Goal: Contribute content: Add original content to the website for others to see

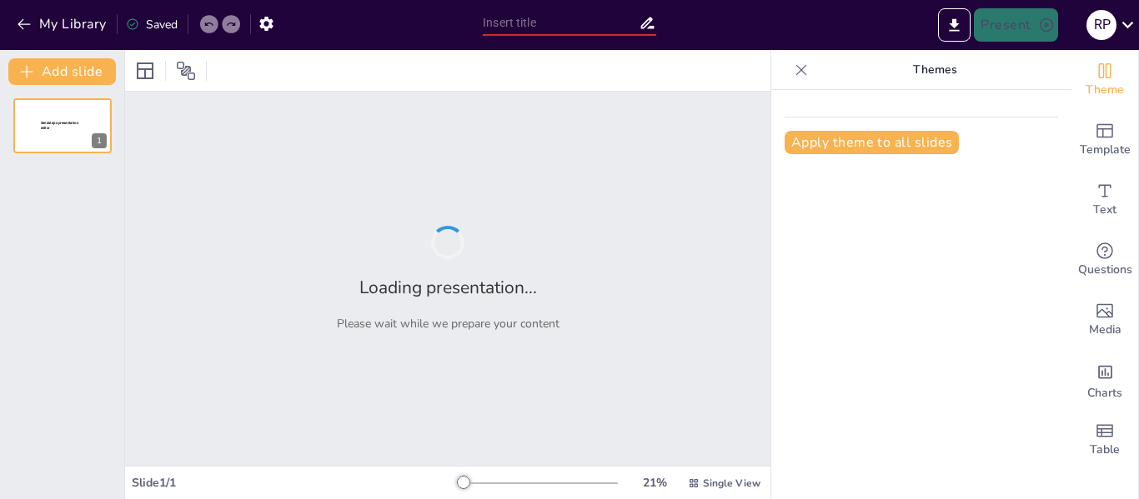
type input "Evolución del Sistema MITA: Impacto y Logros [DATE]-[DATE]"
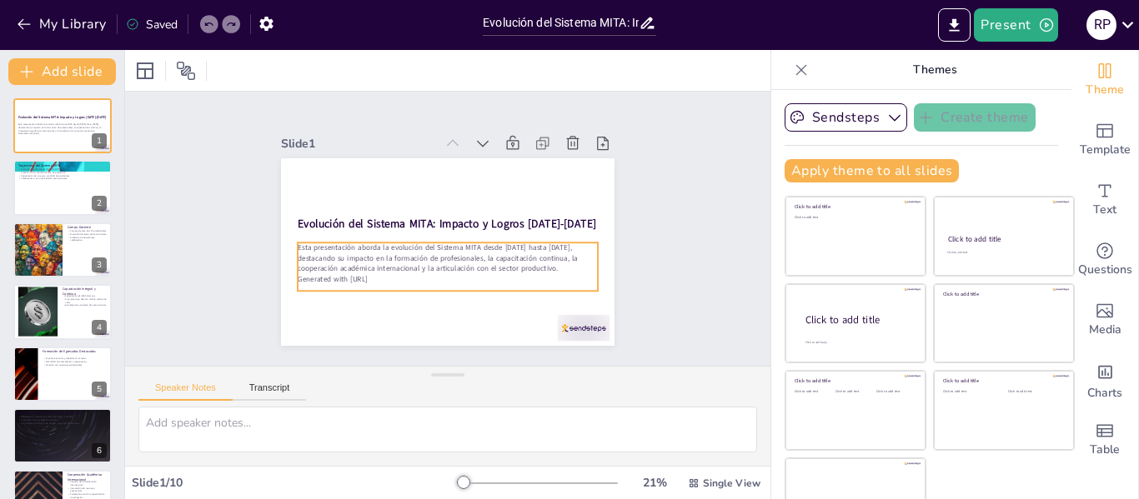
scroll to position [38, 0]
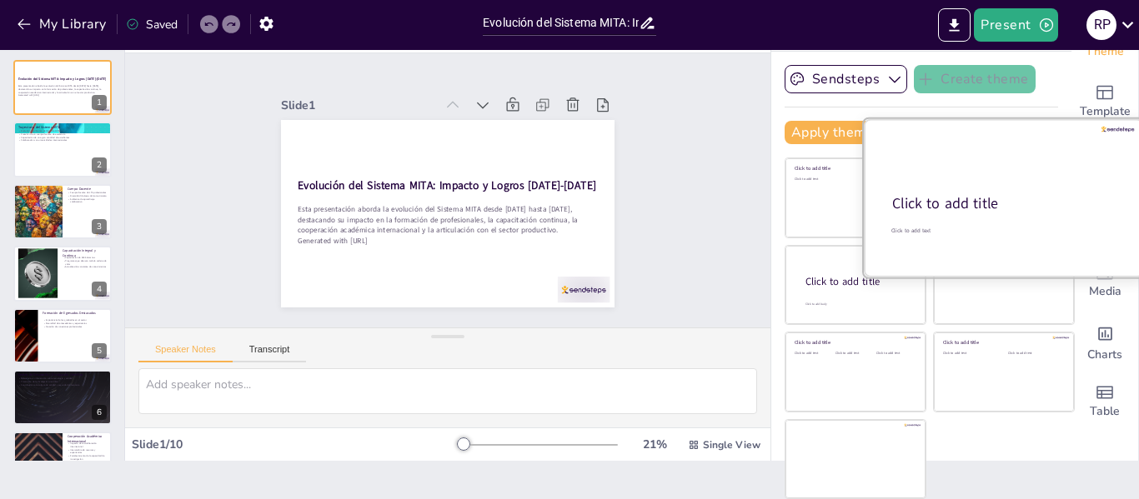
click at [963, 207] on div at bounding box center [1004, 198] width 280 height 158
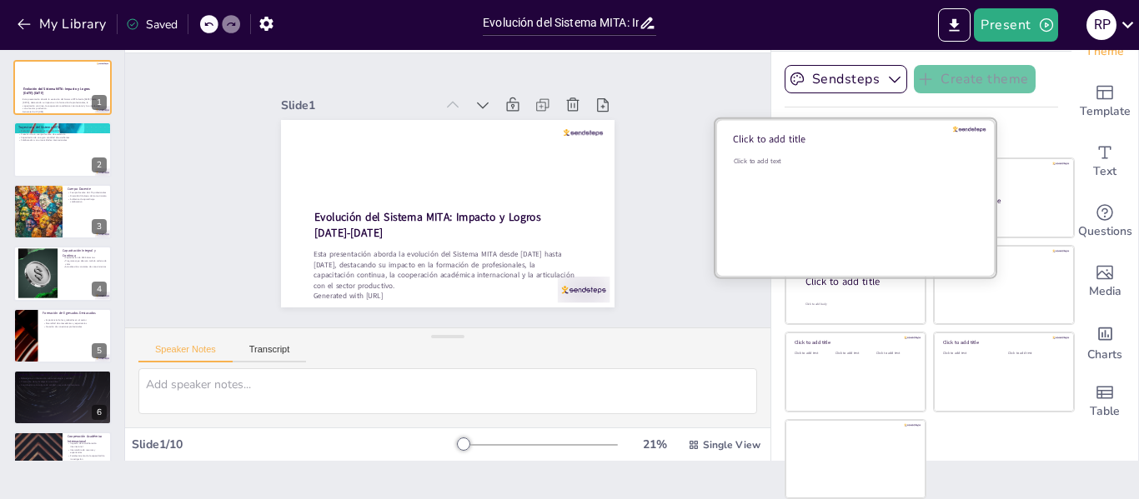
click at [789, 188] on div "Click to add text" at bounding box center [853, 208] width 238 height 103
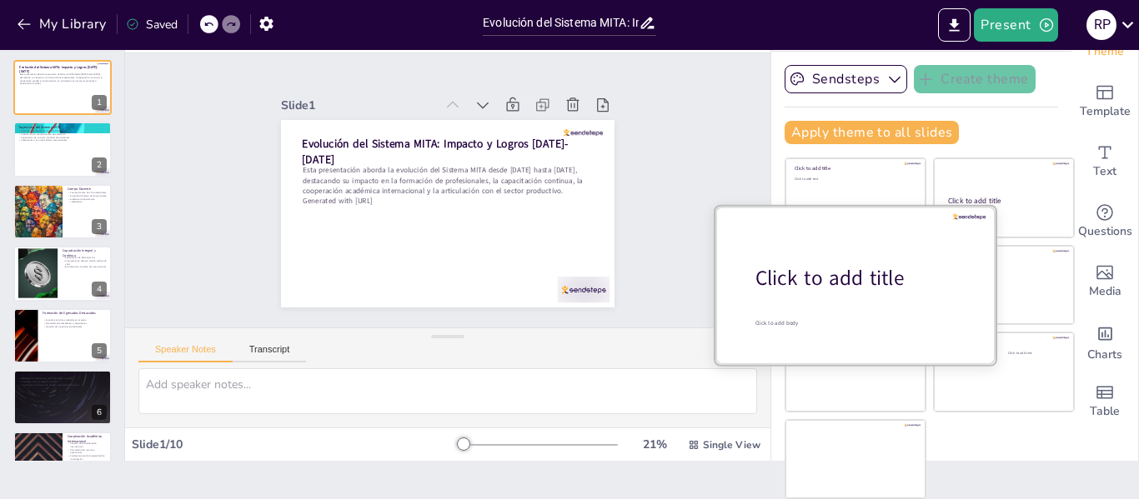
click at [815, 286] on div "Click to add title" at bounding box center [861, 278] width 213 height 28
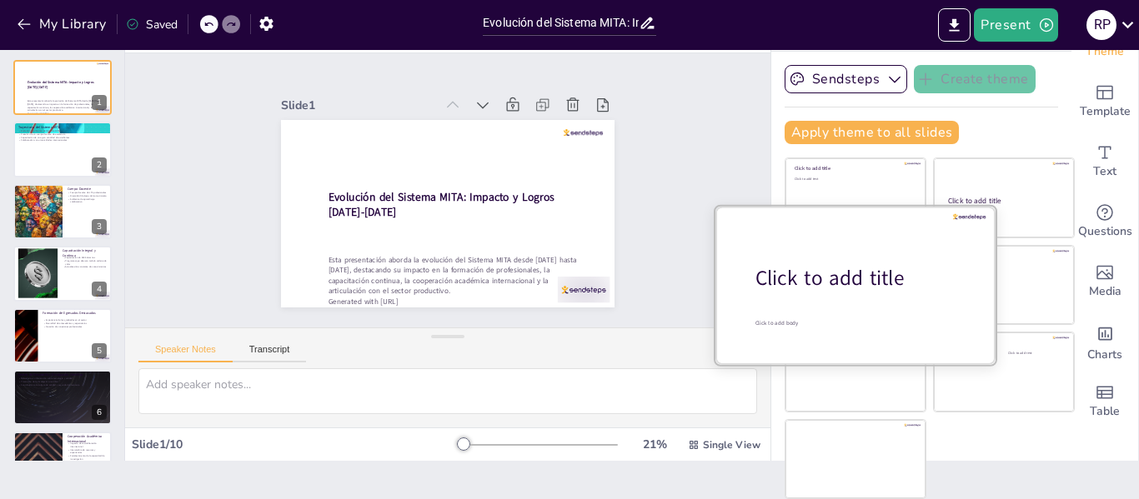
click at [966, 312] on div at bounding box center [855, 285] width 280 height 158
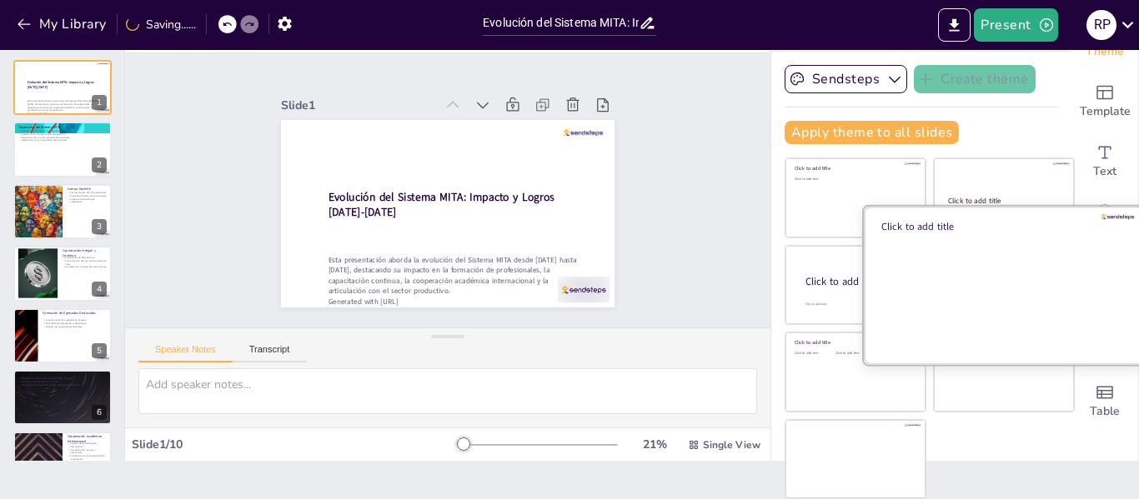
click at [1001, 318] on div at bounding box center [1004, 285] width 280 height 158
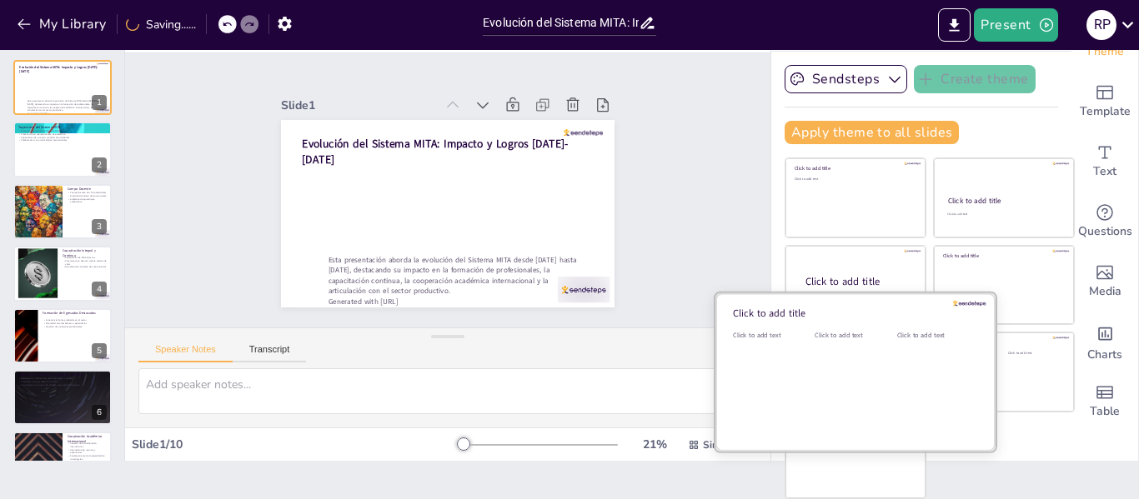
click at [775, 370] on div "Click to add text" at bounding box center [770, 382] width 75 height 103
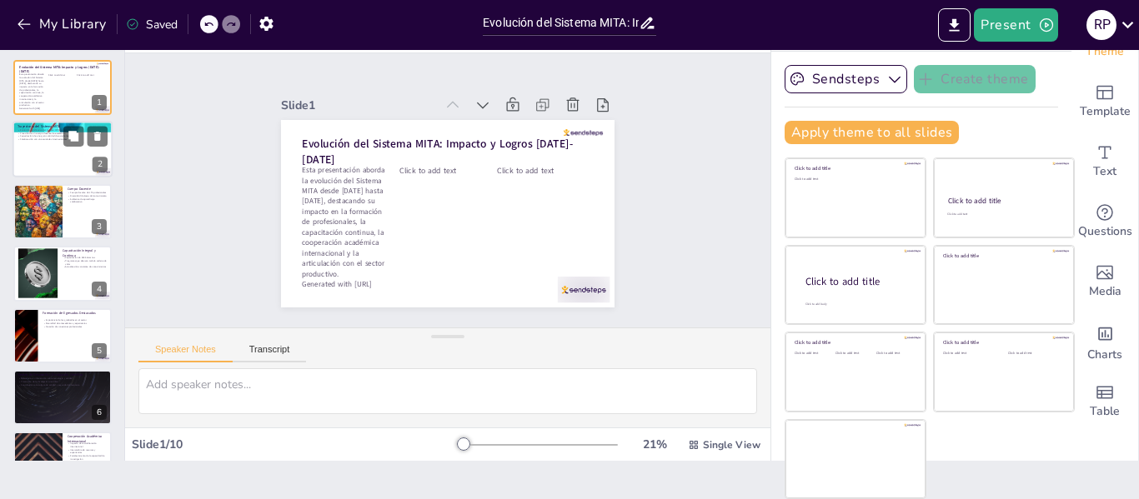
click at [72, 151] on div at bounding box center [63, 150] width 100 height 57
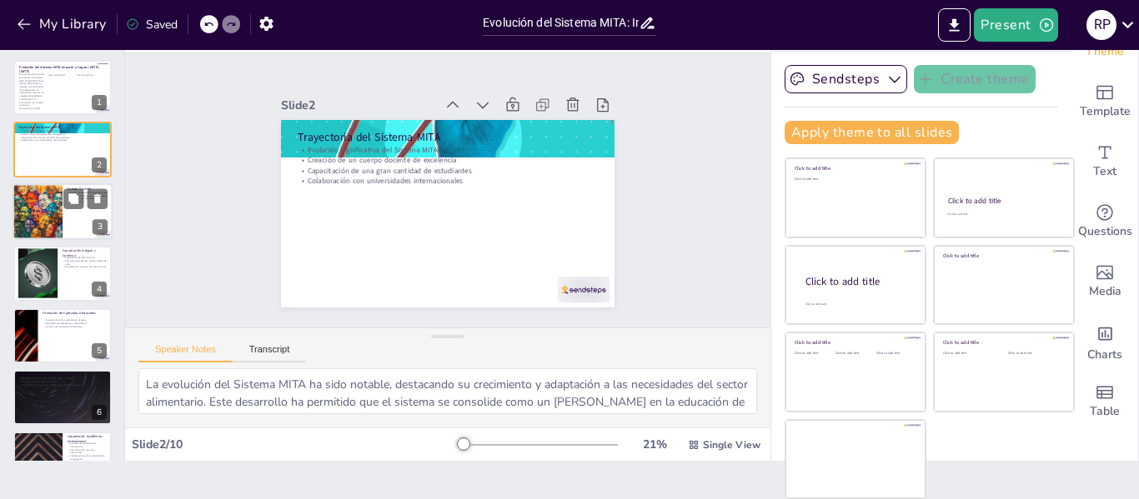
click at [39, 203] on div at bounding box center [37, 211] width 85 height 57
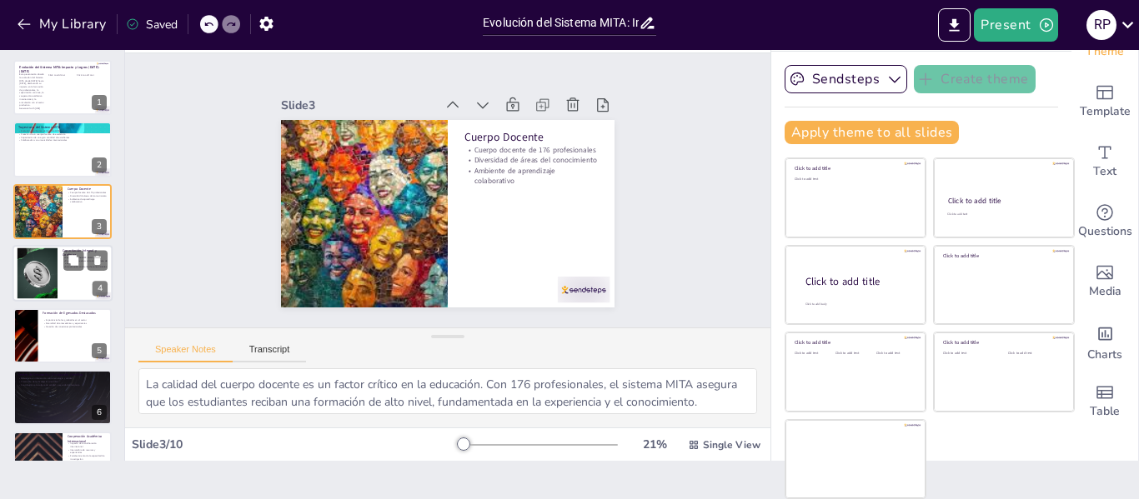
click at [32, 258] on div at bounding box center [37, 273] width 90 height 51
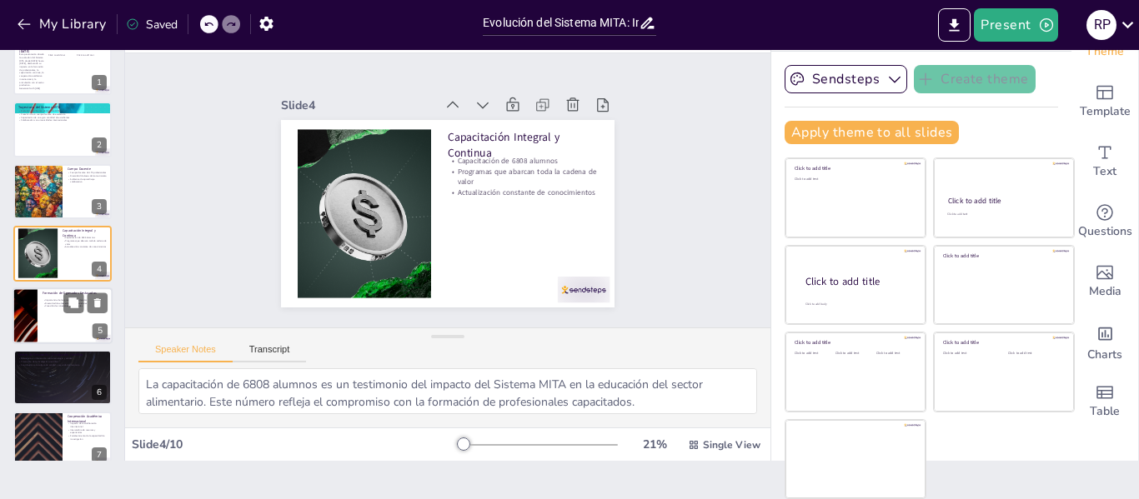
click at [50, 324] on div at bounding box center [63, 316] width 100 height 57
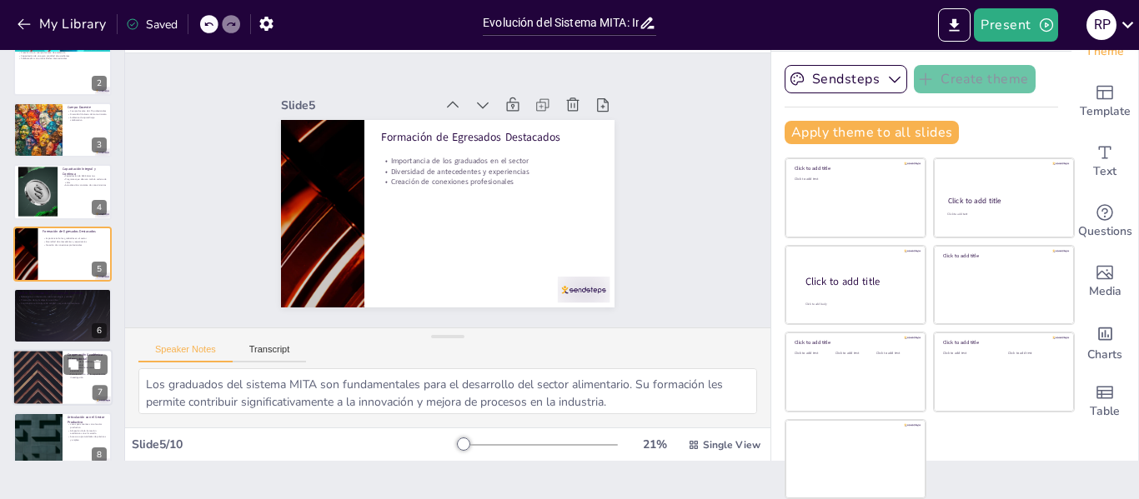
click at [41, 358] on div at bounding box center [37, 378] width 100 height 57
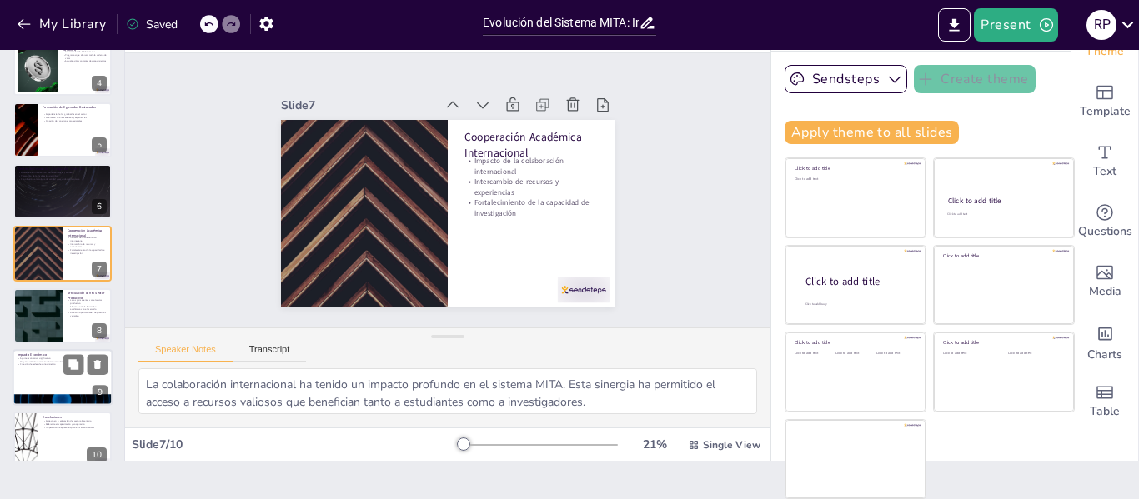
scroll to position [226, 0]
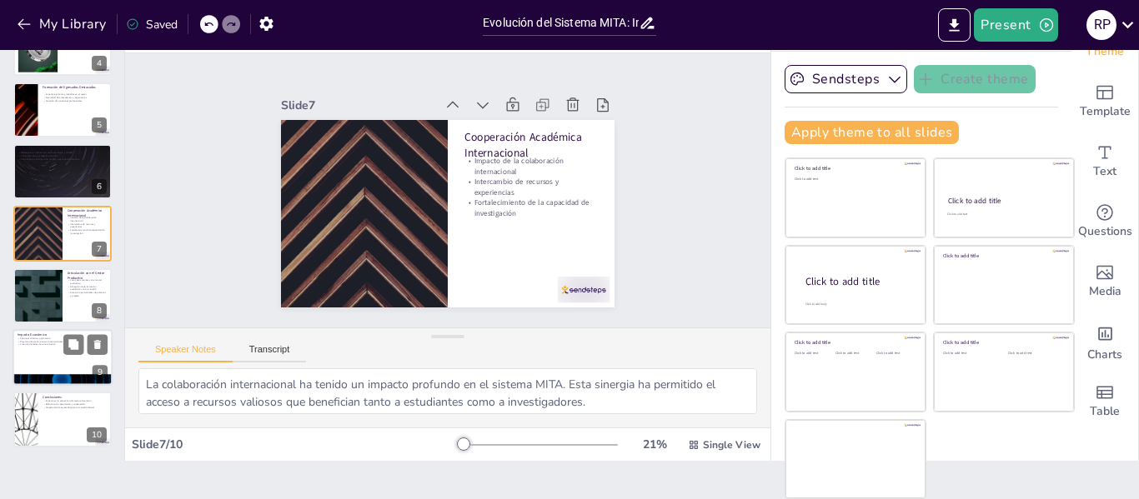
click at [33, 334] on p "Impacto Económico" at bounding box center [63, 335] width 90 height 5
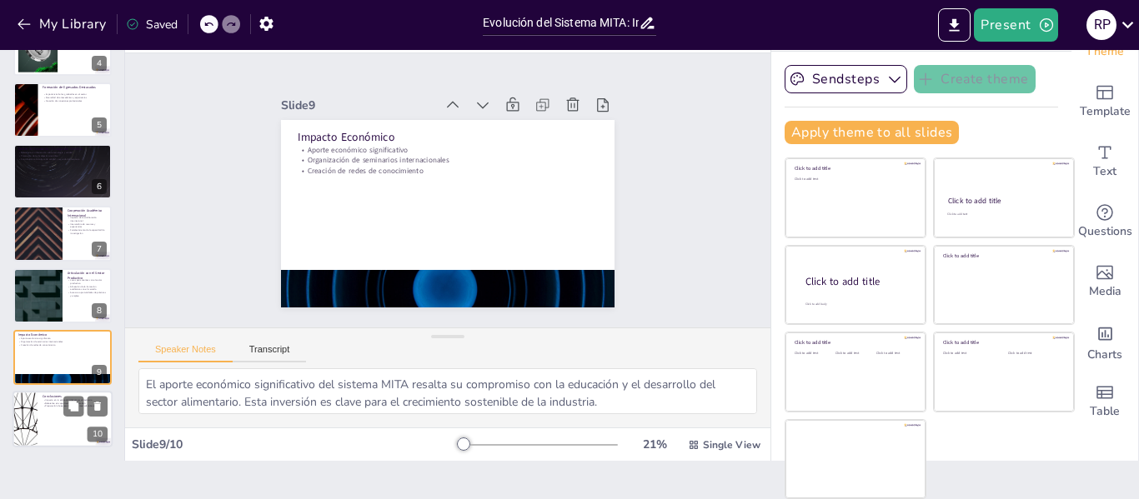
click at [37, 395] on div at bounding box center [25, 420] width 100 height 57
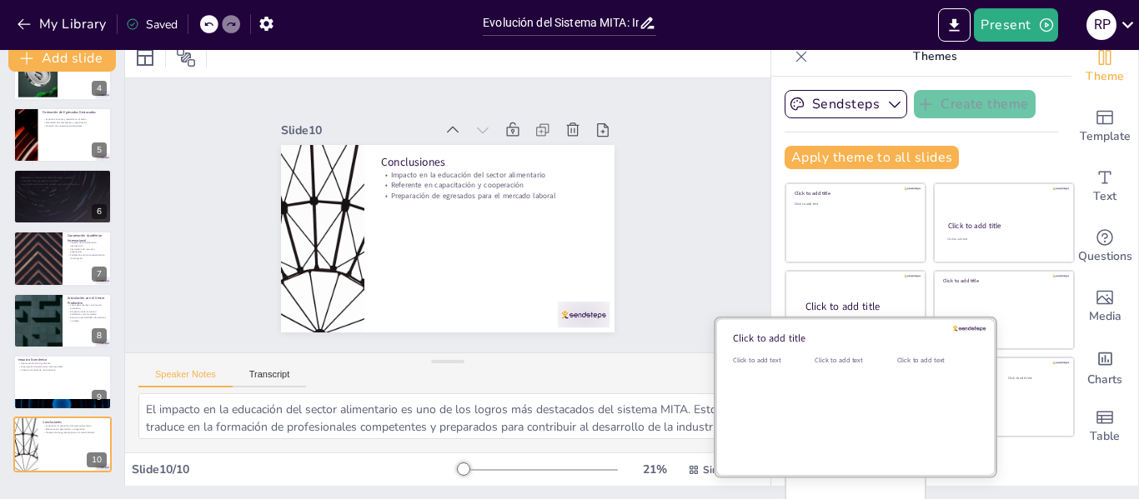
scroll to position [0, 0]
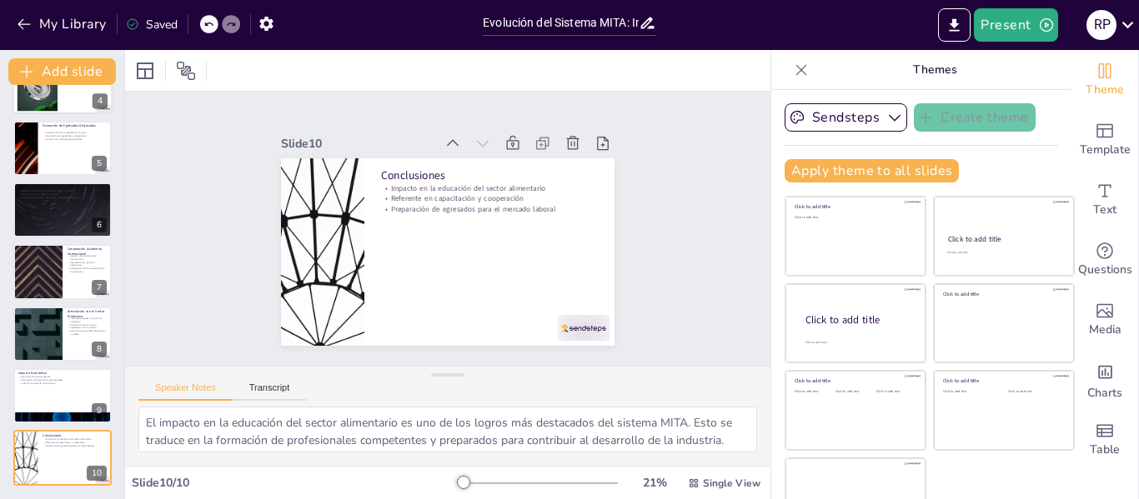
click at [33, 96] on div at bounding box center [37, 86] width 90 height 51
type textarea "La capacitación de 6808 alumnos es un testimonio del impacto del Sistema MITA e…"
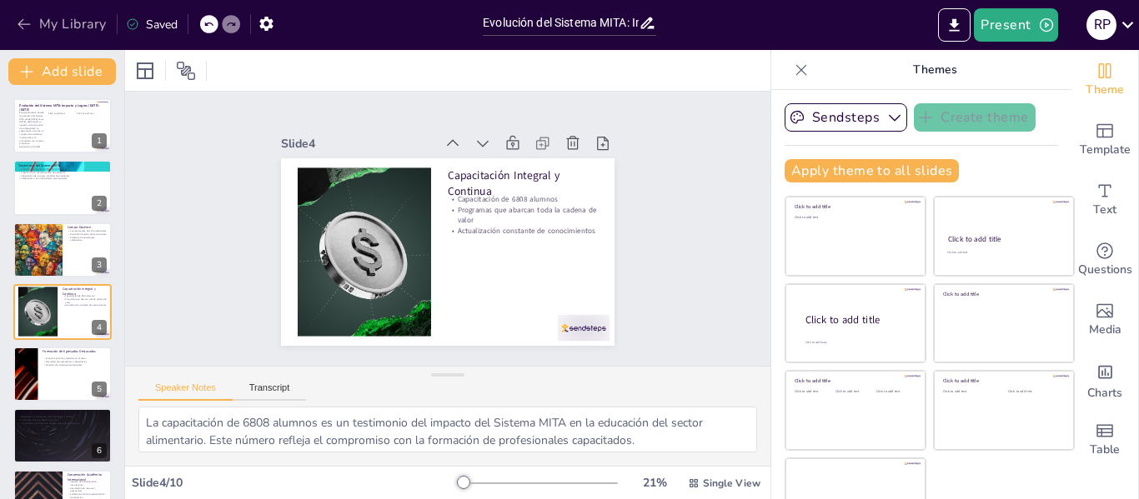
click at [26, 17] on icon "button" at bounding box center [24, 24] width 17 height 17
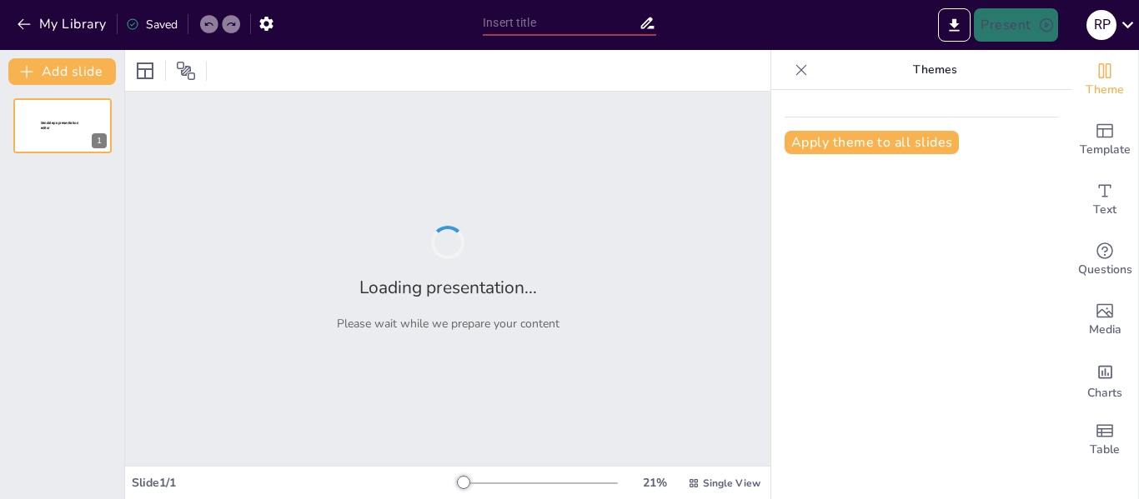
type input "Evolución del Sistema MITA: Impacto y Logros [DATE]-[DATE]"
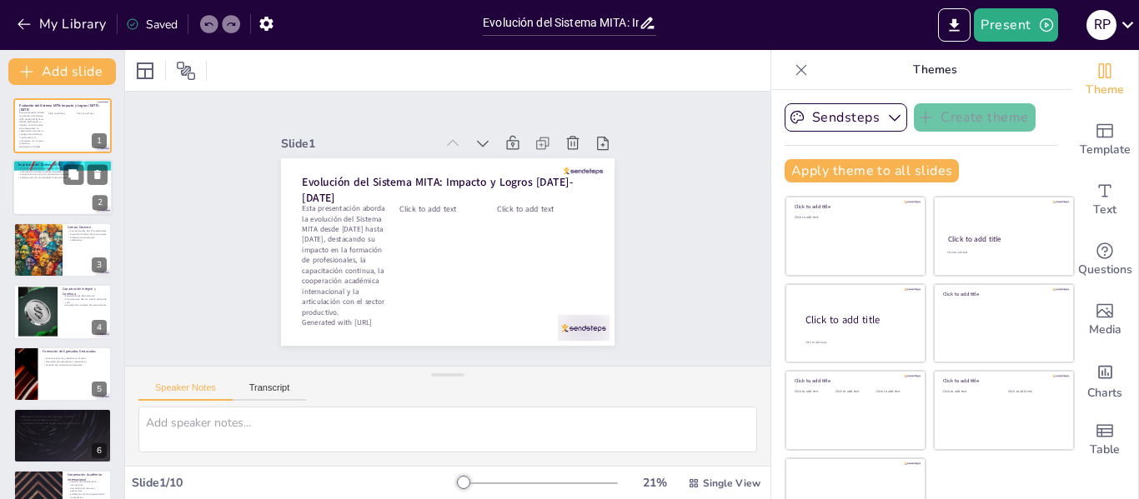
click at [42, 183] on div at bounding box center [63, 188] width 100 height 57
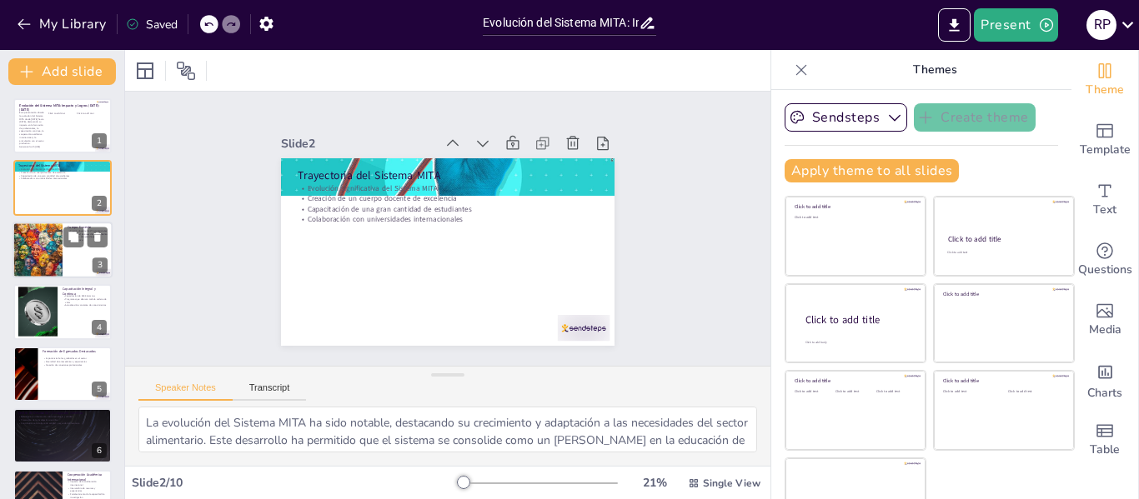
click at [47, 253] on div at bounding box center [37, 250] width 85 height 57
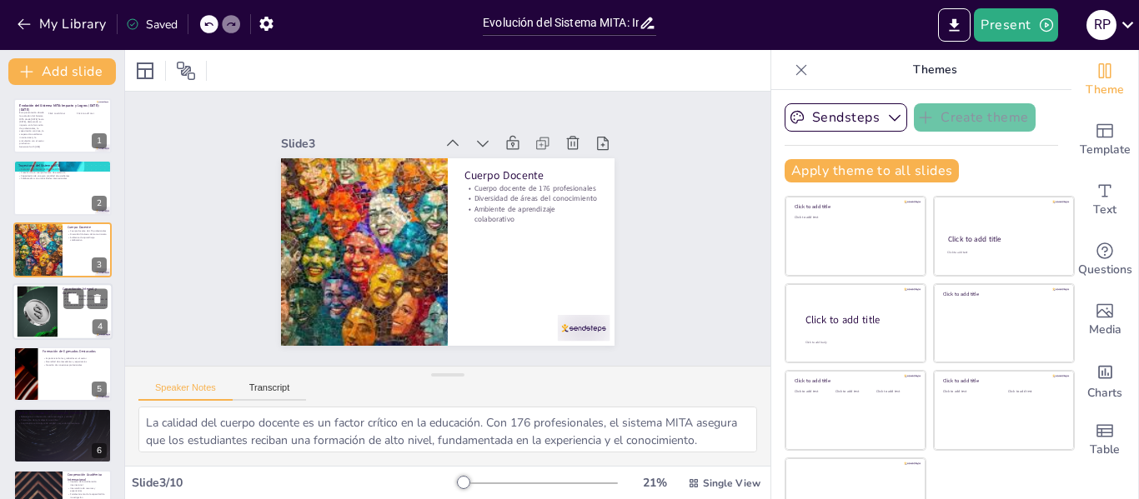
click at [51, 312] on div at bounding box center [37, 312] width 90 height 51
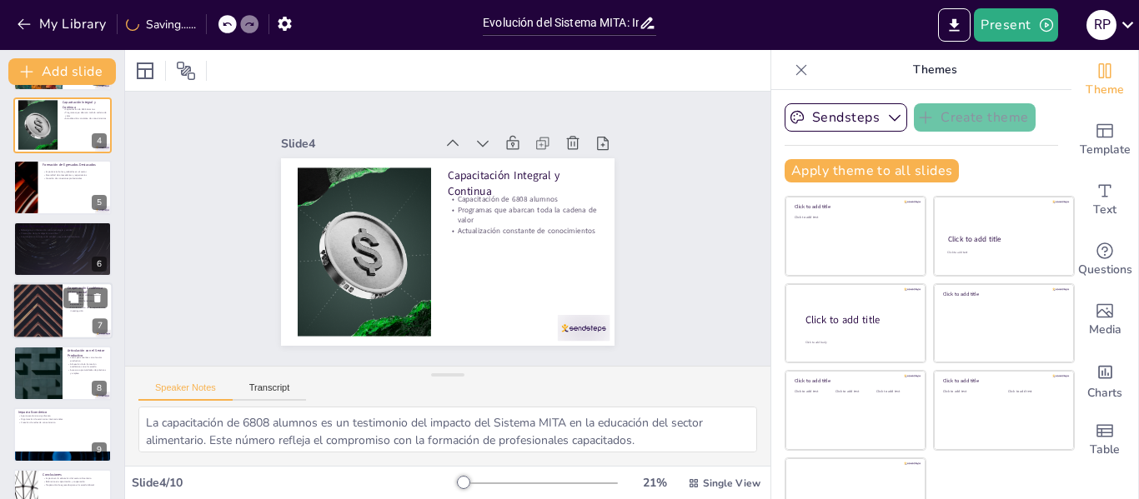
click at [38, 317] on div at bounding box center [37, 311] width 100 height 57
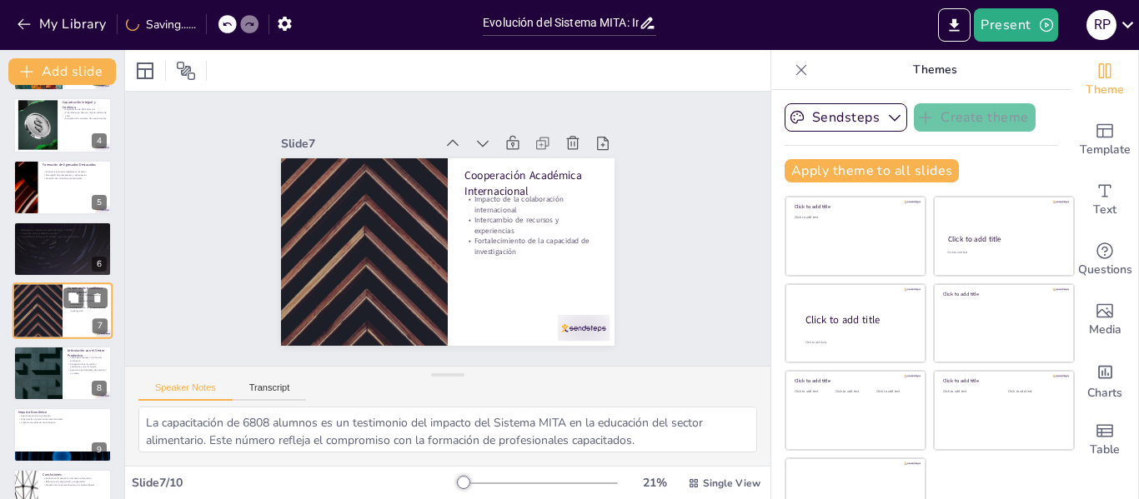
type textarea "La colaboración internacional ha tenido un impacto profundo en el sistema MITA.…"
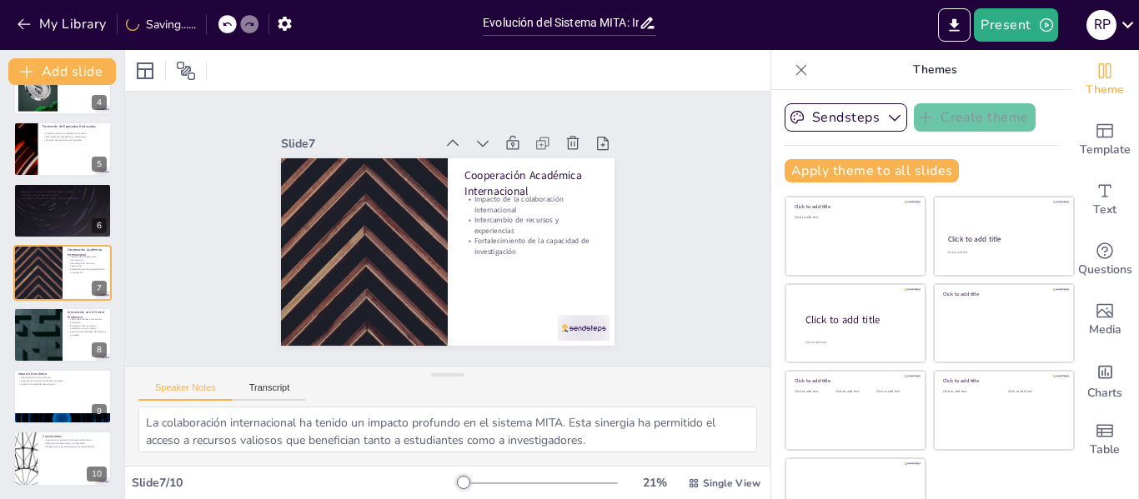
scroll to position [226, 0]
